Goal: Information Seeking & Learning: Learn about a topic

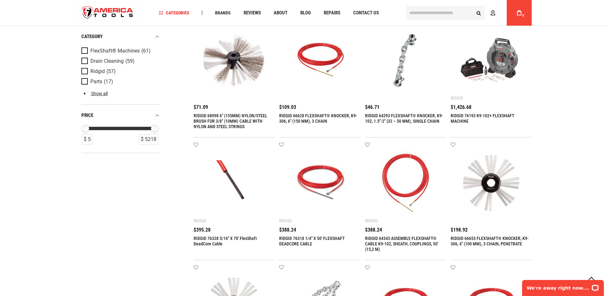
scroll to position [385, 0]
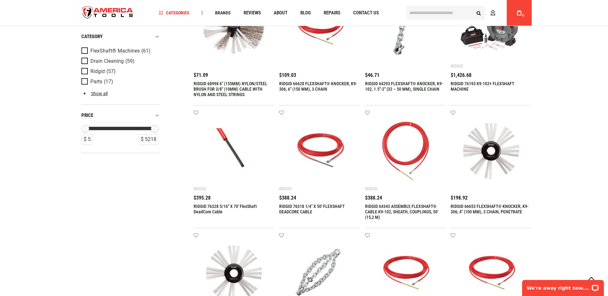
click at [329, 140] on img at bounding box center [320, 151] width 68 height 68
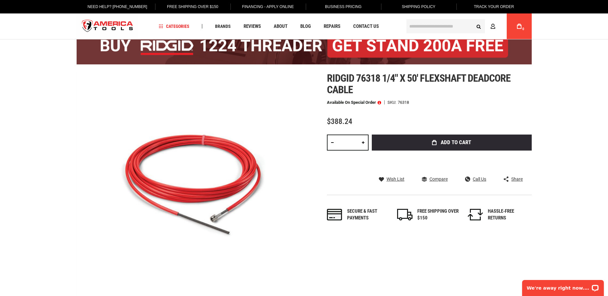
scroll to position [6, 0]
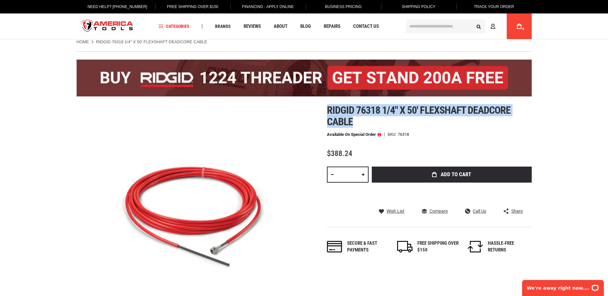
drag, startPoint x: 341, startPoint y: 114, endPoint x: 416, endPoint y: 125, distance: 75.3
click at [416, 125] on div "Skip to the end of the images gallery Skip to the beginning of the images galle…" at bounding box center [304, 219] width 455 height 228
click at [381, 124] on h1 "Ridgid 76318 1/4" x 50' flexshaft deadcore cable" at bounding box center [429, 116] width 205 height 23
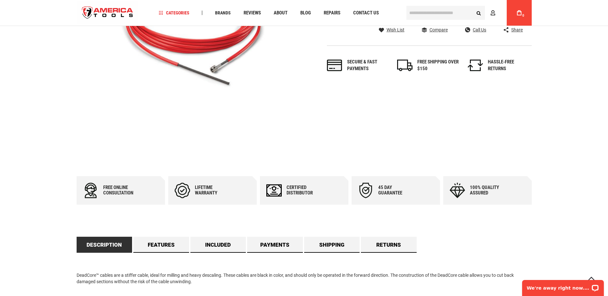
scroll to position [0, 0]
